Goal: Task Accomplishment & Management: Manage account settings

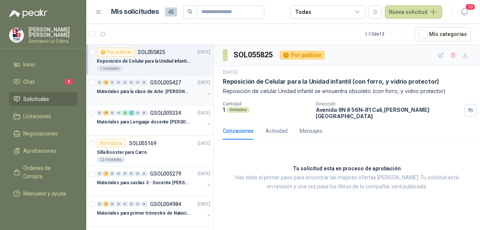
click at [146, 95] on div "Materiales para la clase de Arte: [PERSON_NAME]" at bounding box center [151, 91] width 108 height 9
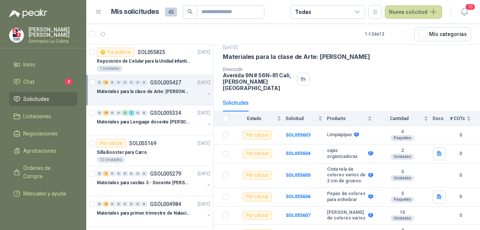
scroll to position [38, 0]
